Goal: Find specific page/section: Find specific page/section

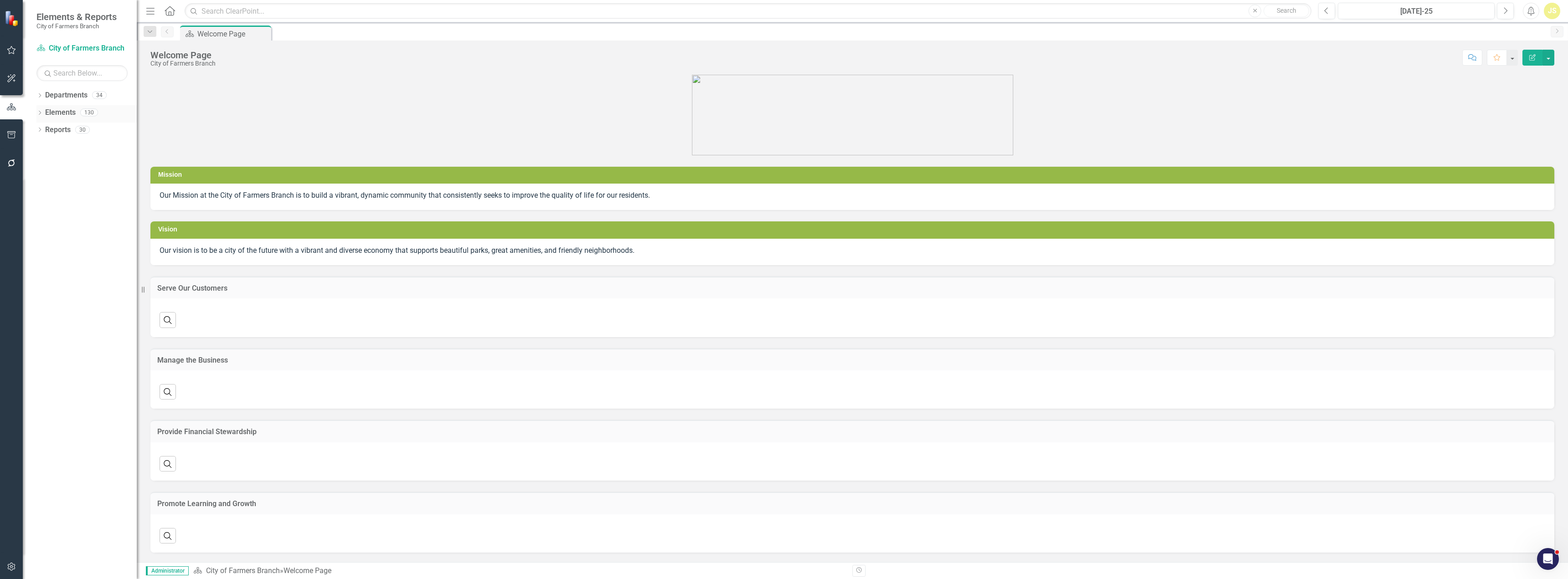
click at [42, 113] on icon "Dropdown" at bounding box center [40, 114] width 6 height 5
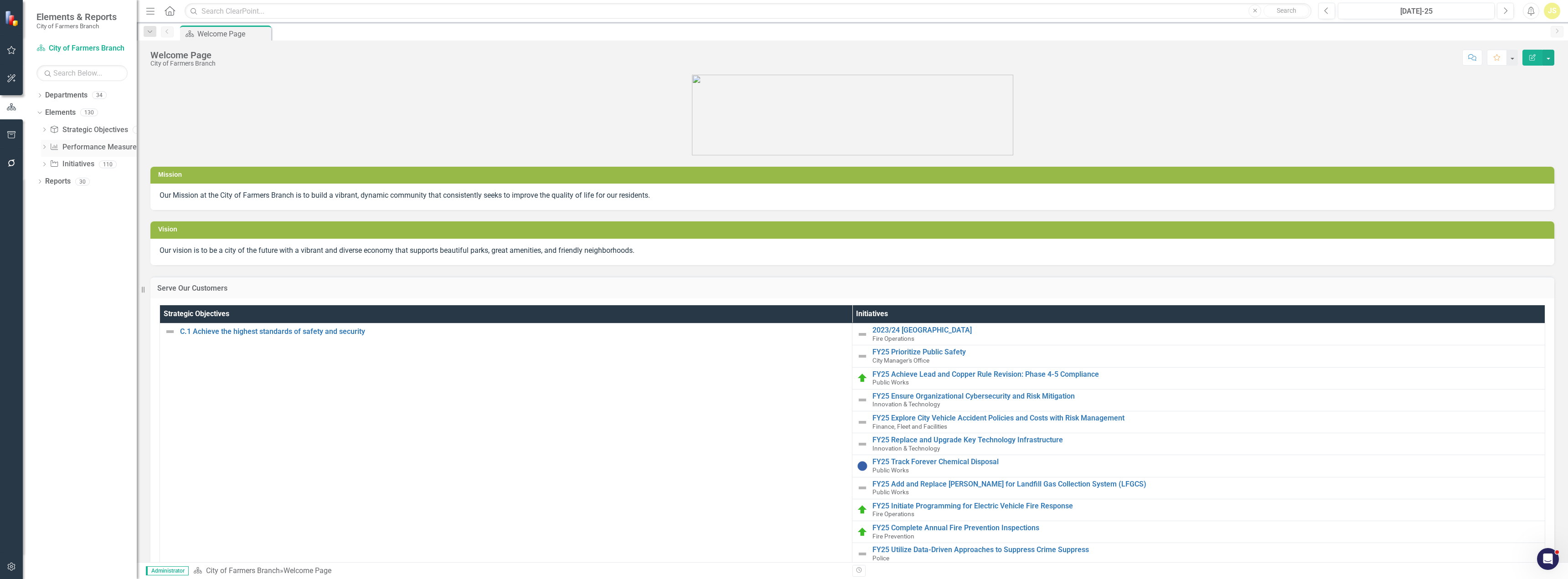
click at [65, 148] on link "Performance Measure Performance Measures" at bounding box center [95, 147] width 90 height 10
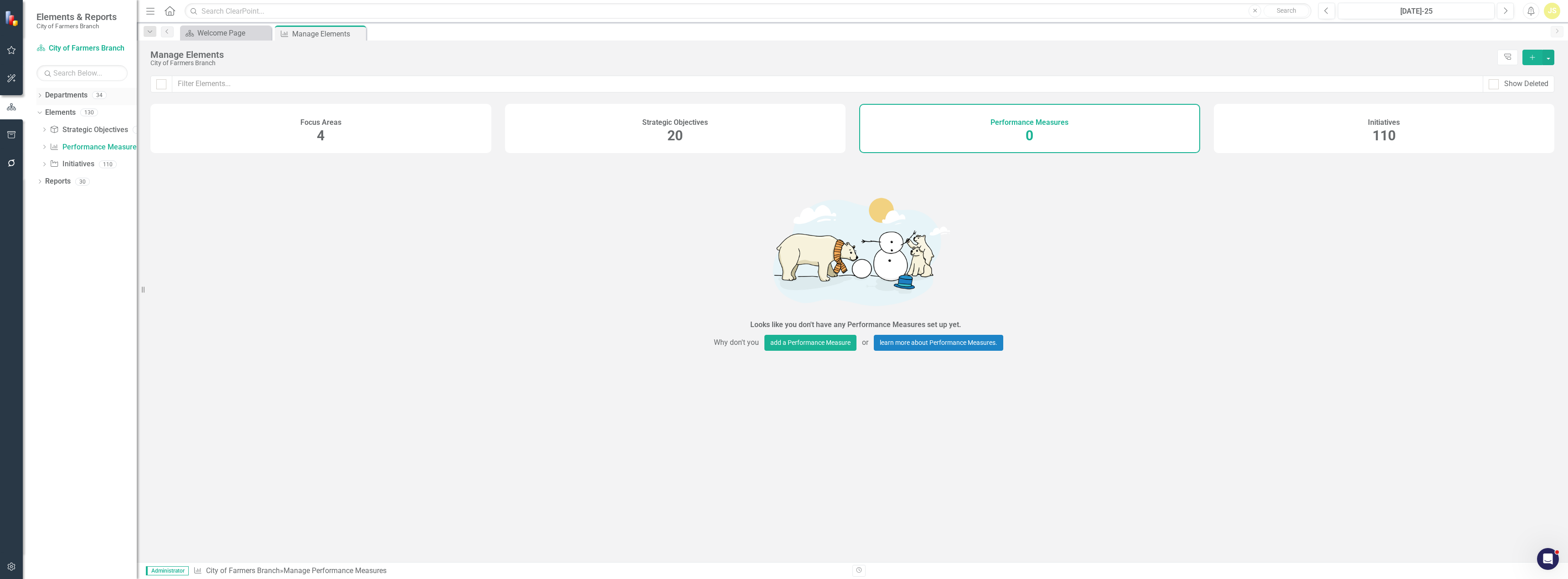
click at [39, 99] on div "Dropdown" at bounding box center [40, 96] width 6 height 8
click at [46, 112] on icon "Dropdown" at bounding box center [44, 112] width 7 height 5
click at [55, 165] on icon "Dropdown" at bounding box center [53, 164] width 7 height 5
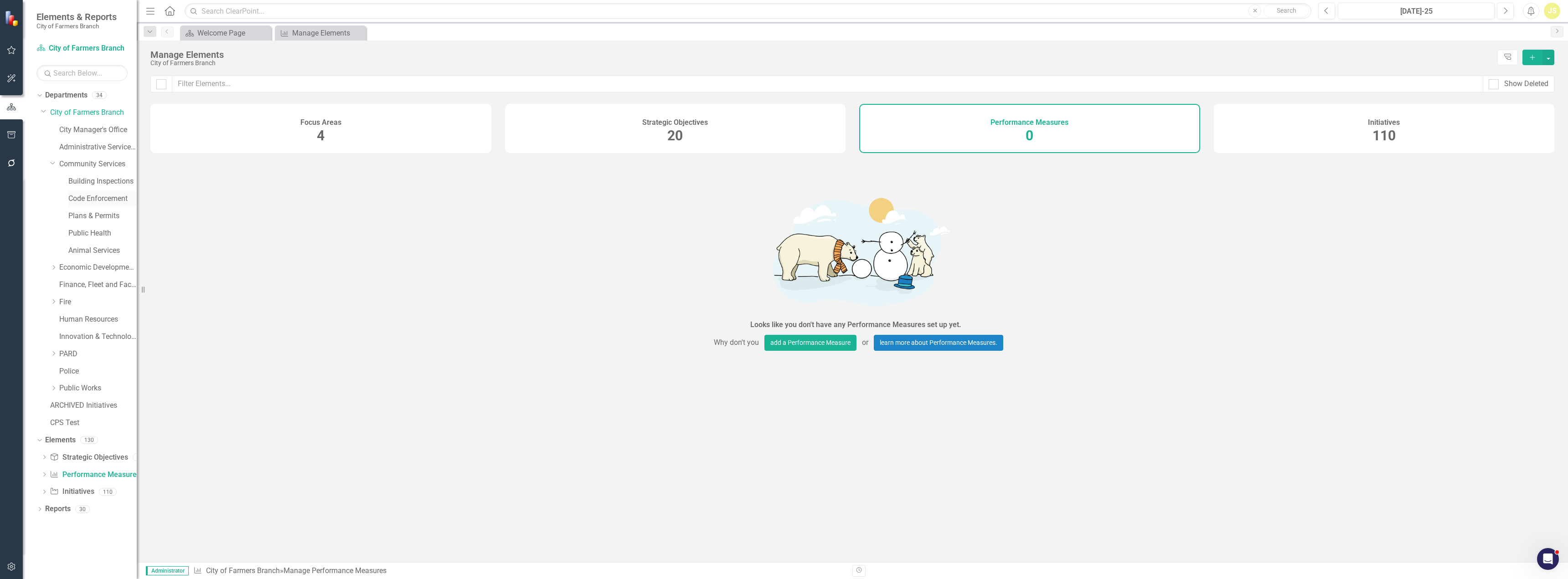
click at [90, 196] on link "Code Enforcement" at bounding box center [102, 198] width 68 height 10
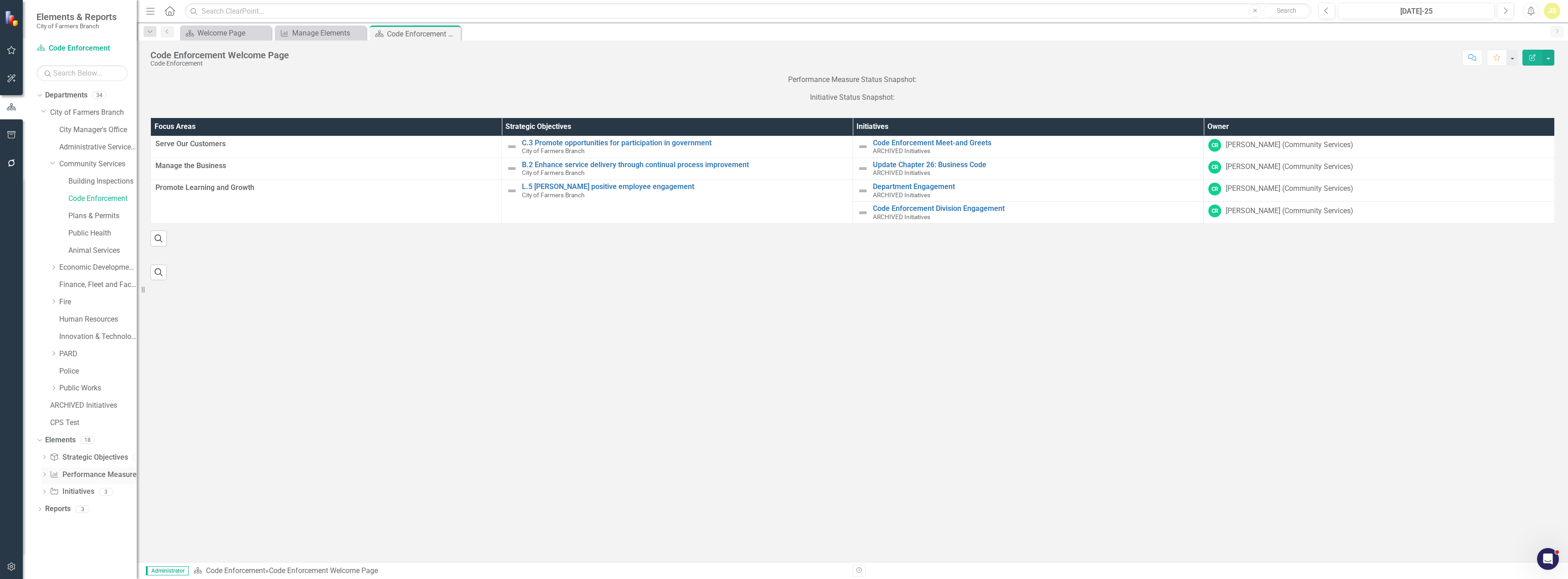
click at [97, 471] on link "Performance Measure Performance Measures" at bounding box center [95, 474] width 90 height 10
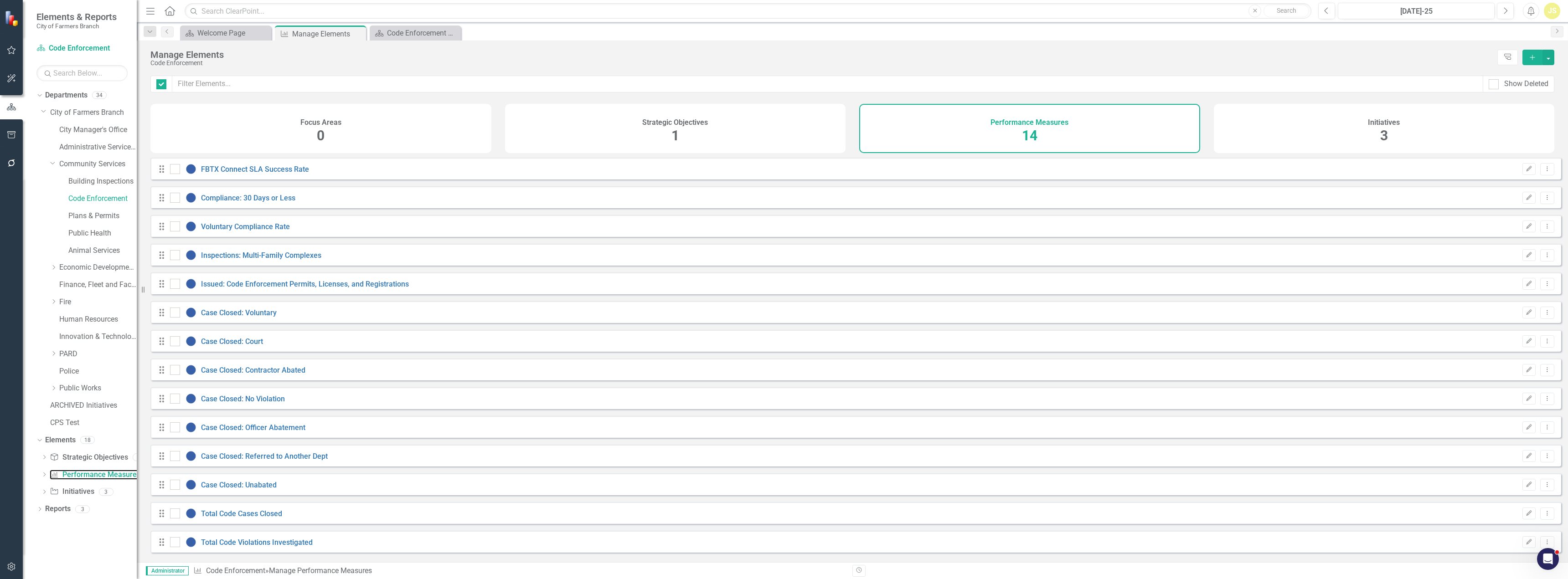
checkbox input "false"
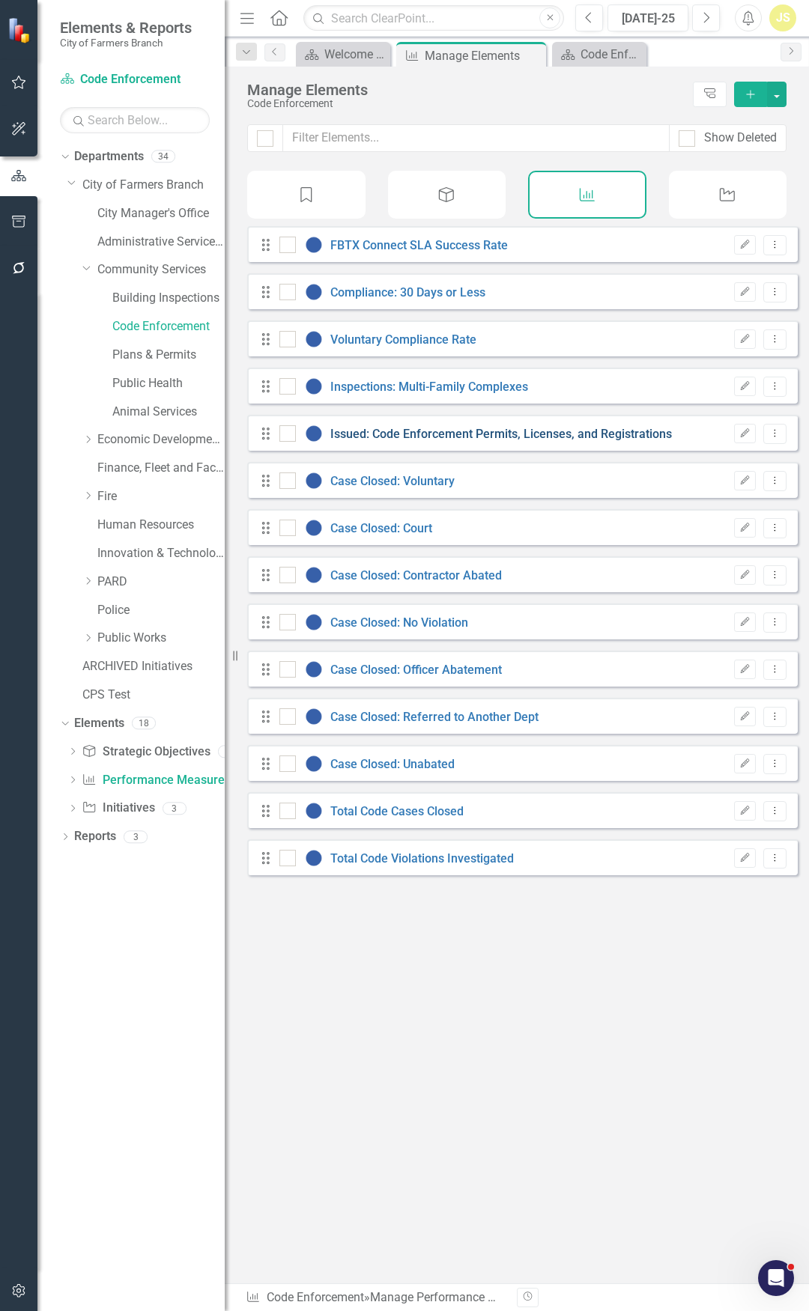
click at [514, 441] on link "Issued: Code Enforcement Permits, Licenses, and Registrations" at bounding box center [500, 434] width 341 height 14
checkbox input "false"
click at [382, 394] on link "Inspections: Multi-Family Complexes" at bounding box center [429, 387] width 198 height 14
